Goal: Browse casually: Explore the website without a specific task or goal

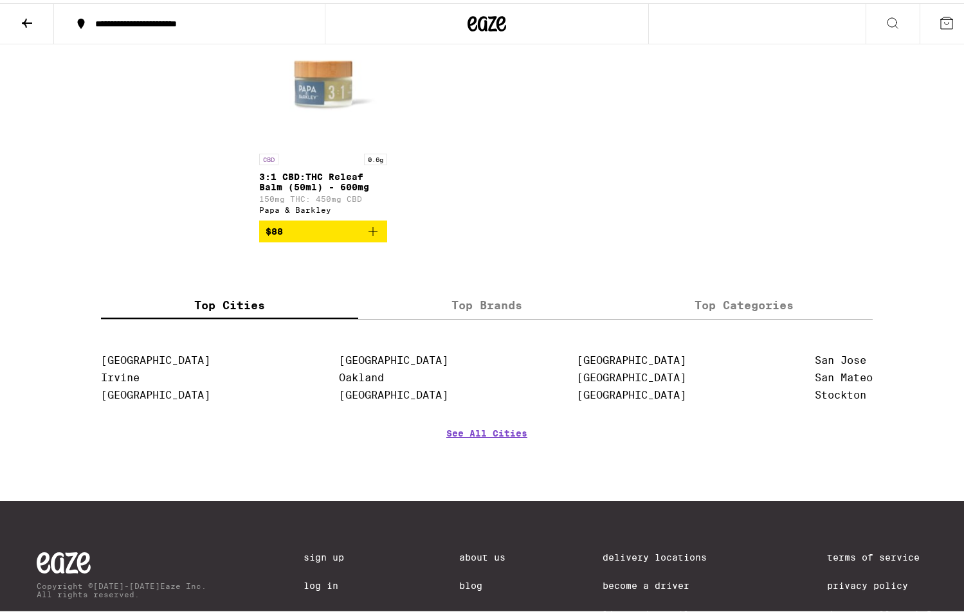
scroll to position [1971, 0]
